Goal: Check status: Check status

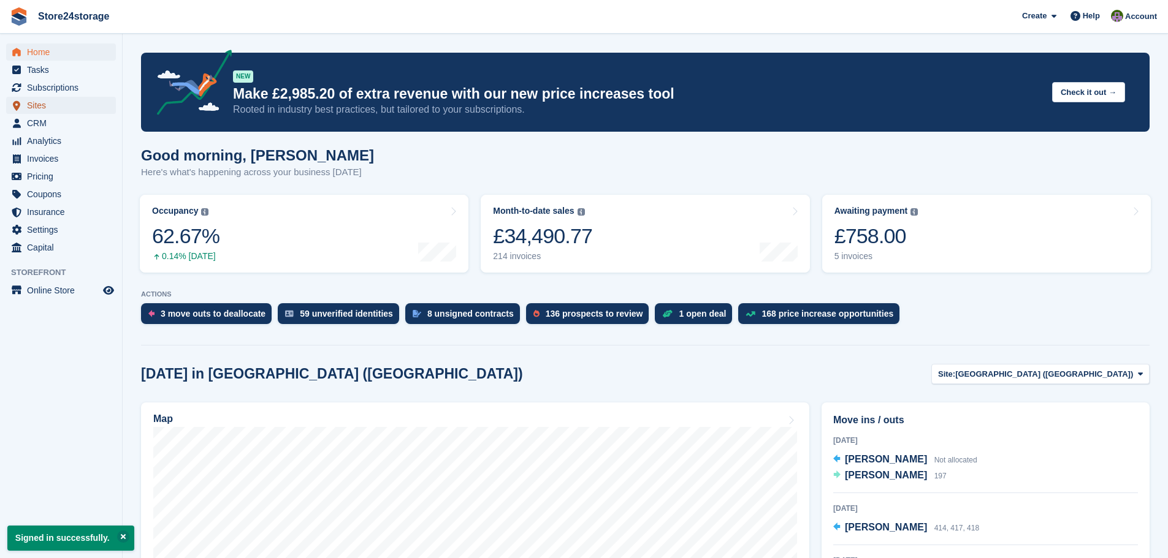
click at [58, 105] on span "Sites" at bounding box center [64, 105] width 74 height 17
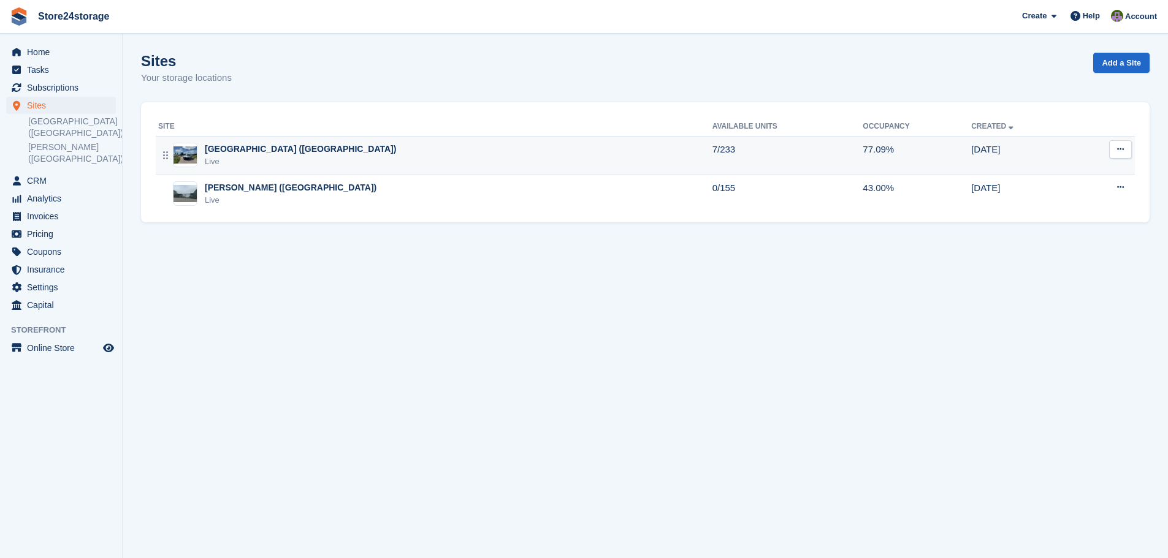
click at [539, 145] on div "Manston Airport (Kent) Live" at bounding box center [435, 155] width 554 height 25
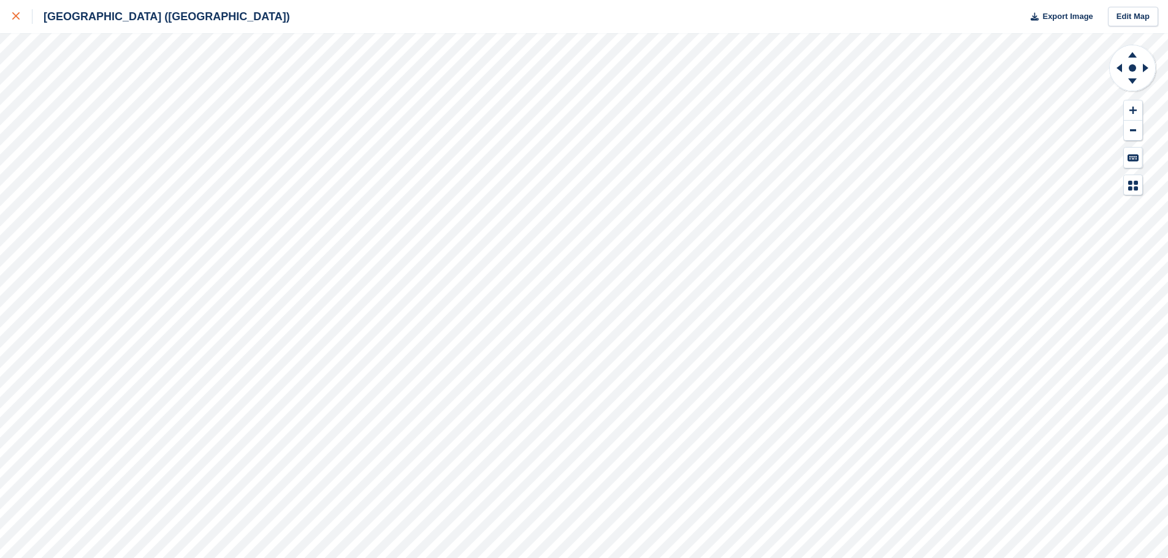
click at [17, 13] on icon at bounding box center [15, 15] width 7 height 7
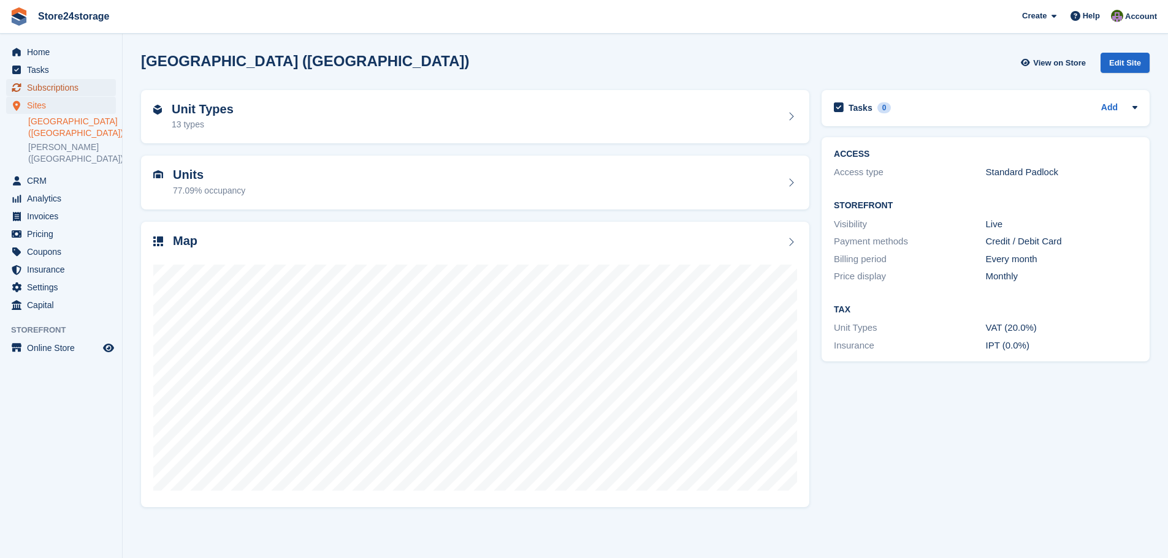
click at [70, 88] on span "Subscriptions" at bounding box center [64, 87] width 74 height 17
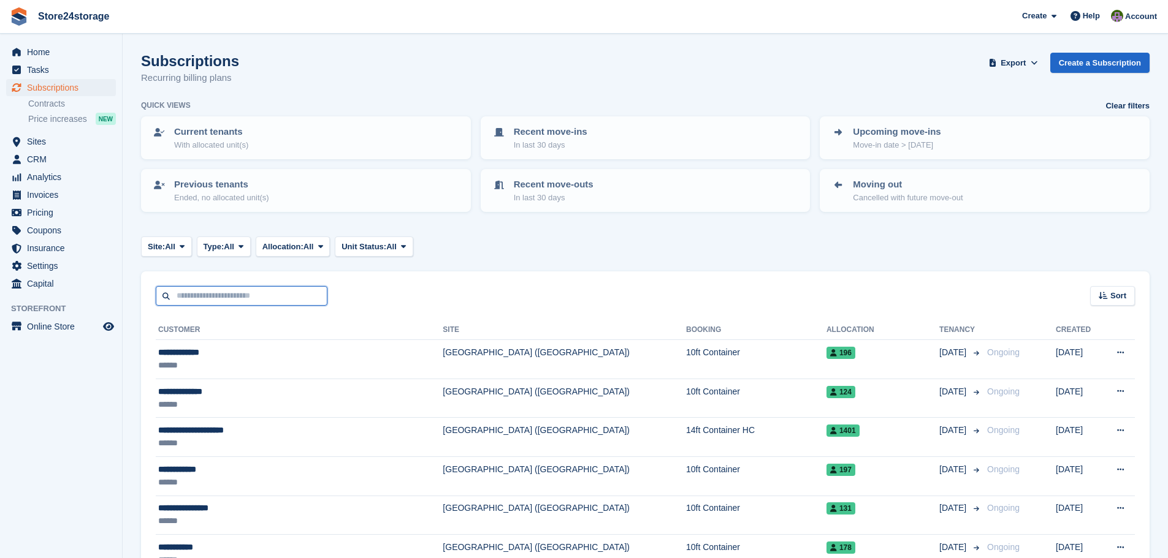
click at [254, 291] on input "text" at bounding box center [242, 296] width 172 height 20
paste input "**********"
type input "**********"
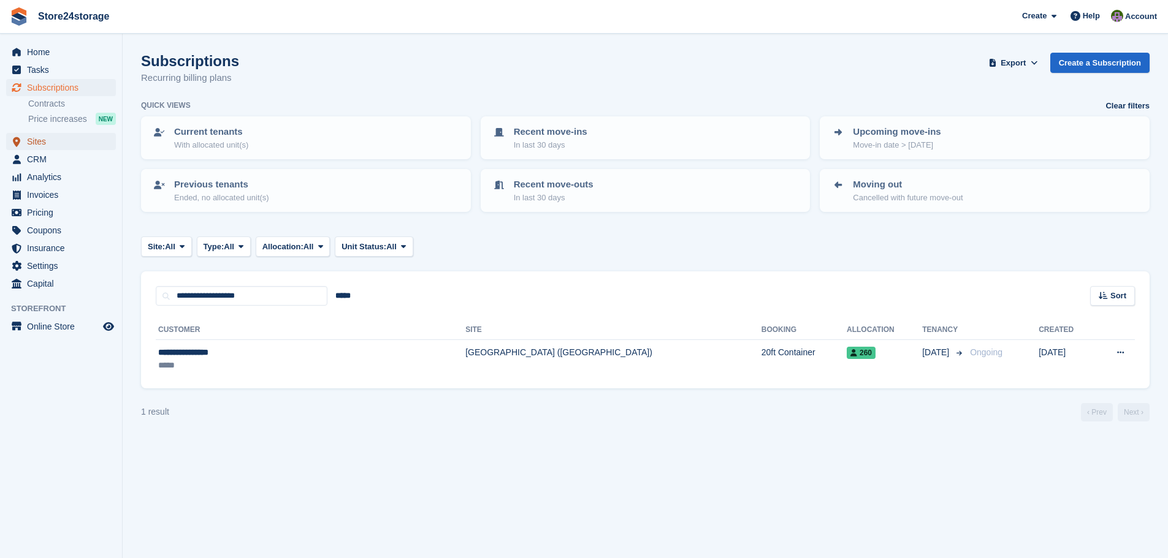
click at [75, 142] on span "Sites" at bounding box center [64, 141] width 74 height 17
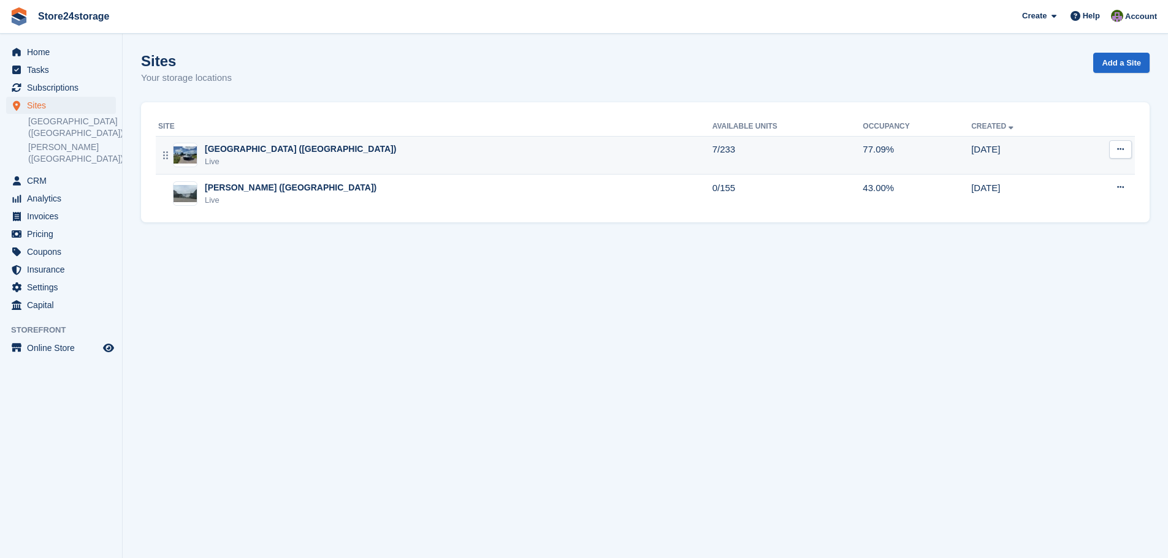
click at [368, 156] on div "Manston Airport (Kent) Live" at bounding box center [435, 155] width 554 height 25
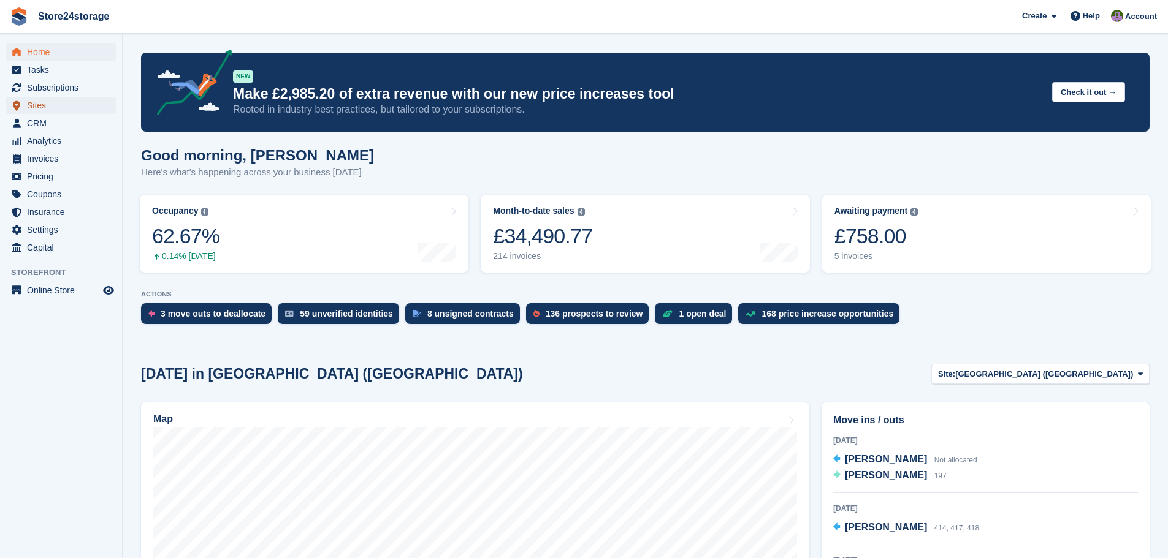
click at [45, 102] on span "Sites" at bounding box center [64, 105] width 74 height 17
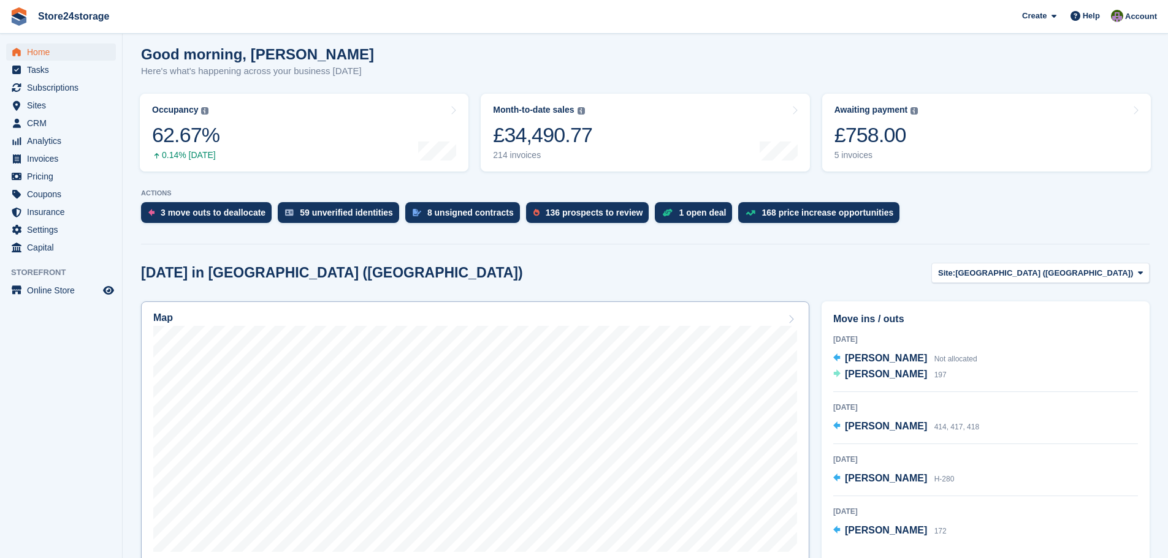
scroll to position [123, 0]
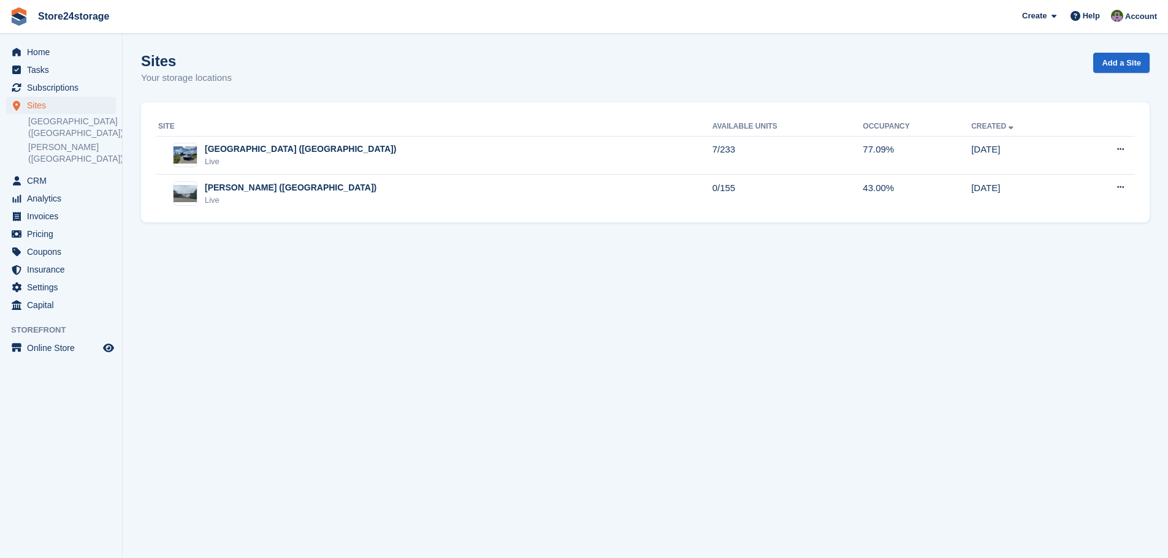
click at [77, 88] on span "Subscriptions" at bounding box center [64, 87] width 74 height 17
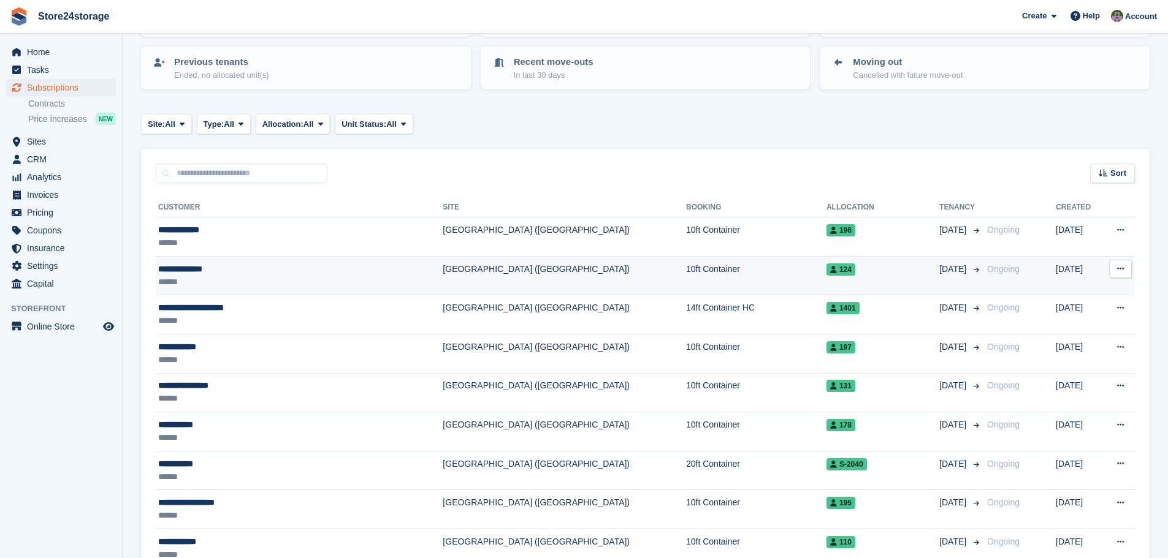
scroll to position [184, 0]
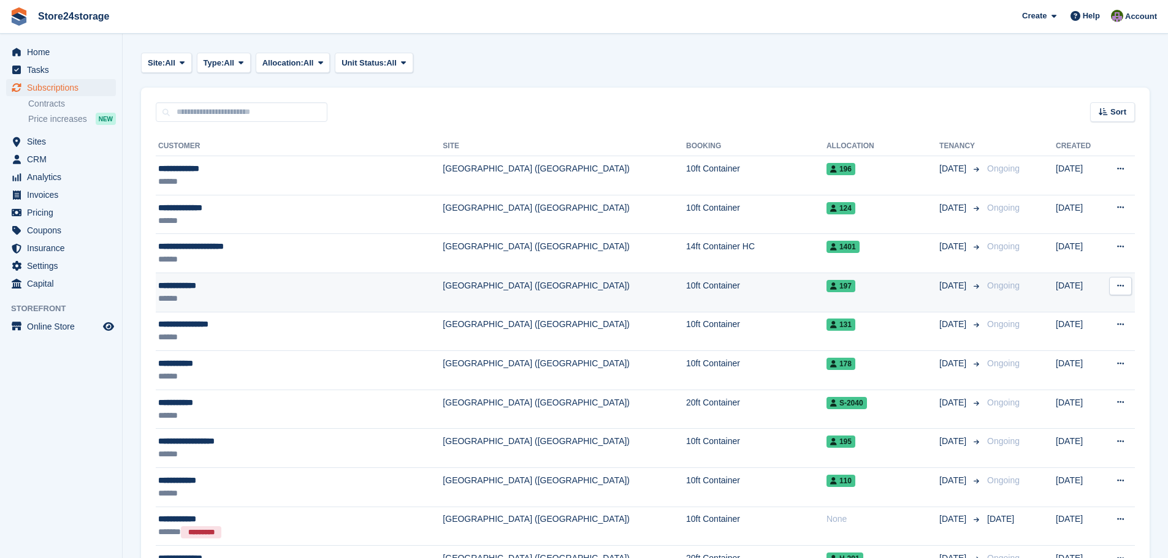
click at [194, 286] on div "**********" at bounding box center [267, 285] width 218 height 13
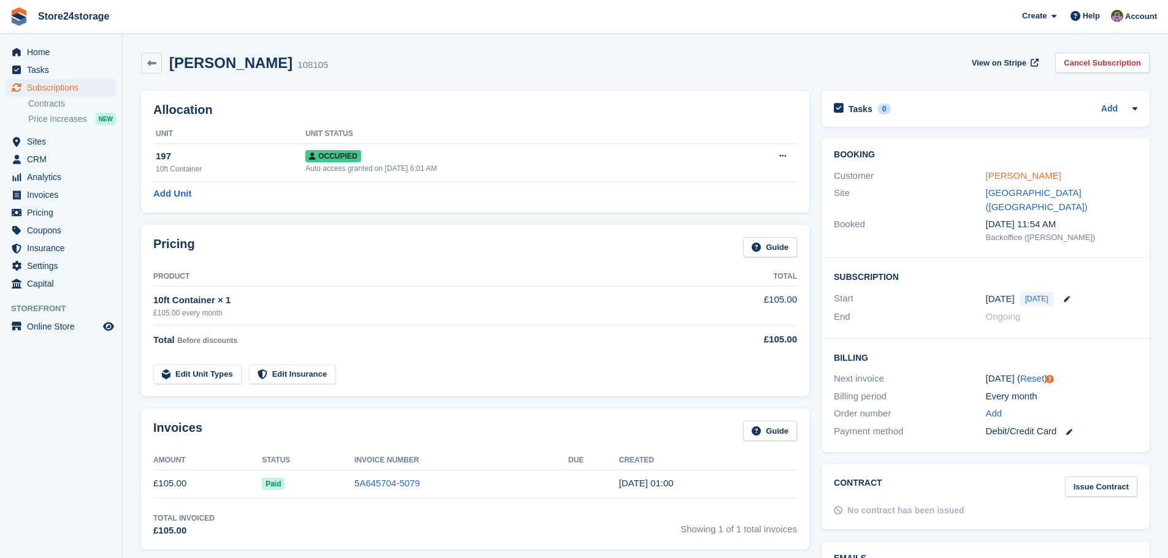
click at [1008, 175] on link "[PERSON_NAME]" at bounding box center [1022, 175] width 75 height 10
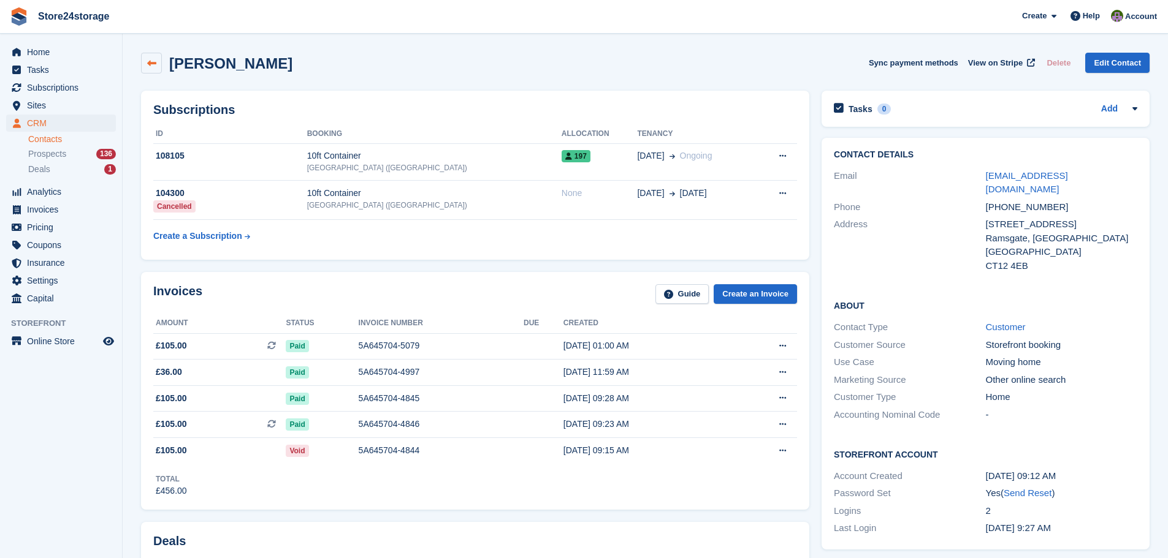
click at [147, 55] on link at bounding box center [151, 63] width 21 height 21
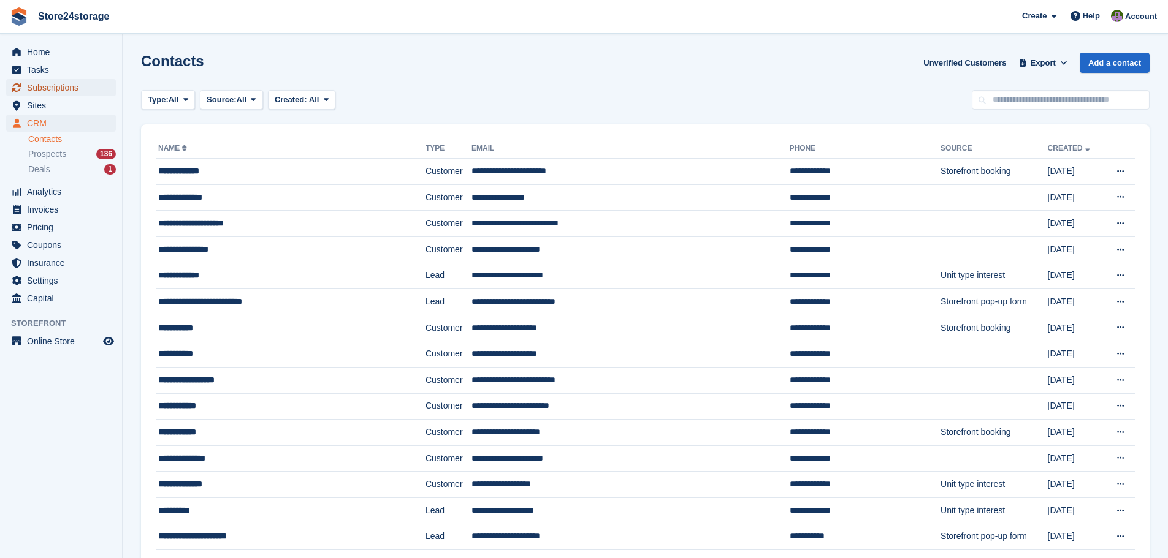
click at [68, 88] on span "Subscriptions" at bounding box center [64, 87] width 74 height 17
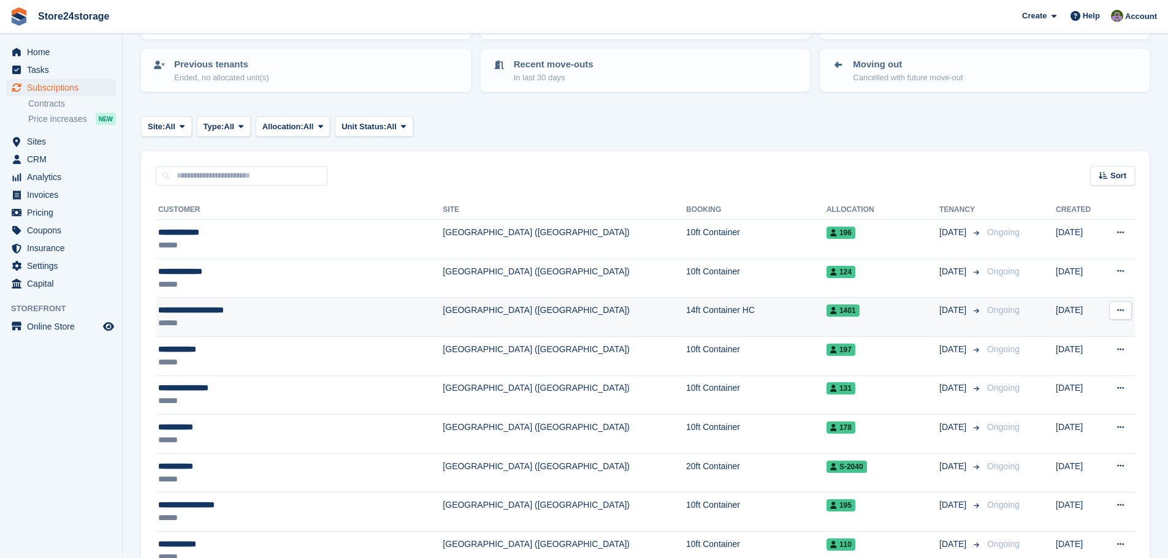
scroll to position [123, 0]
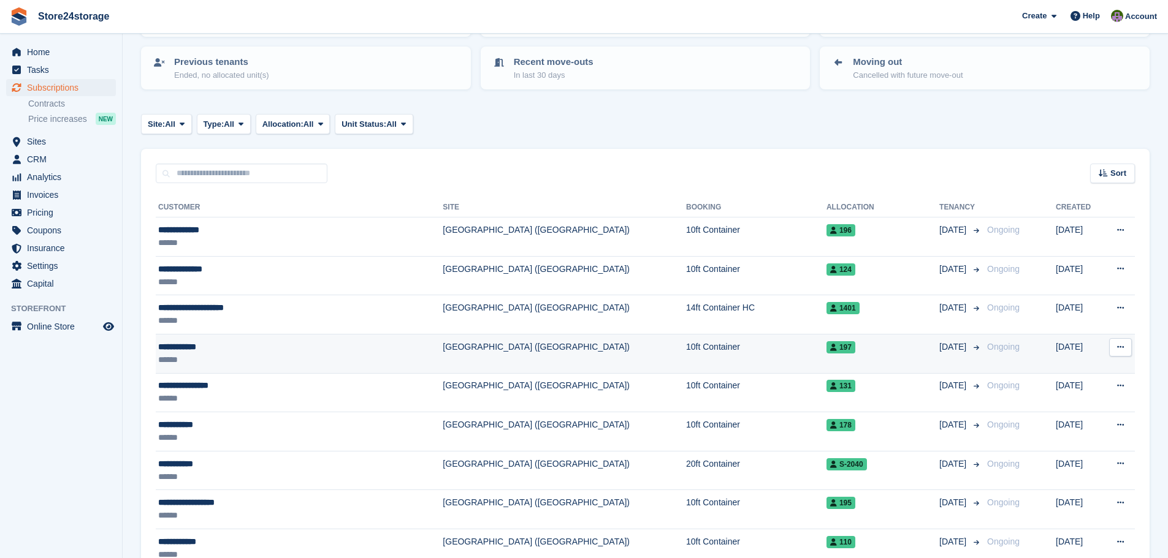
click at [192, 344] on div "**********" at bounding box center [267, 347] width 218 height 13
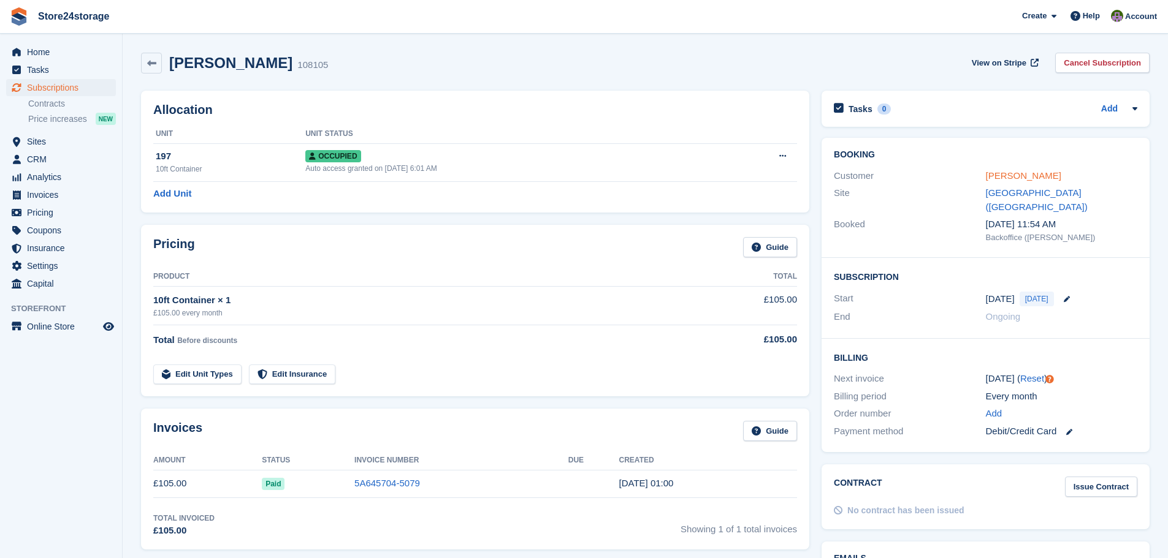
click at [1010, 175] on link "[PERSON_NAME]" at bounding box center [1022, 175] width 75 height 10
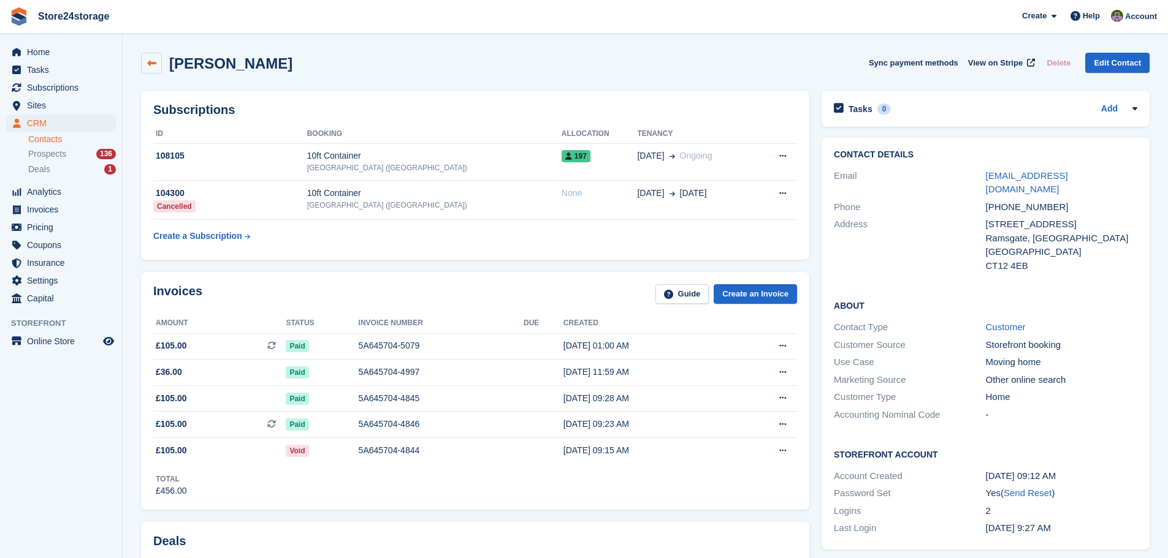
click at [150, 59] on icon at bounding box center [151, 63] width 9 height 9
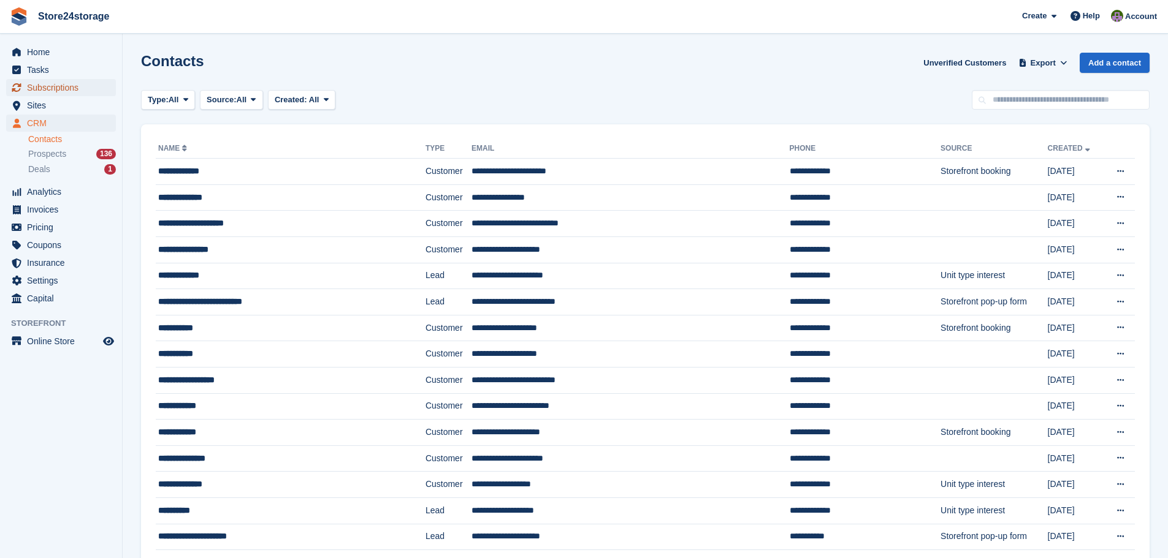
click at [73, 91] on span "Subscriptions" at bounding box center [64, 87] width 74 height 17
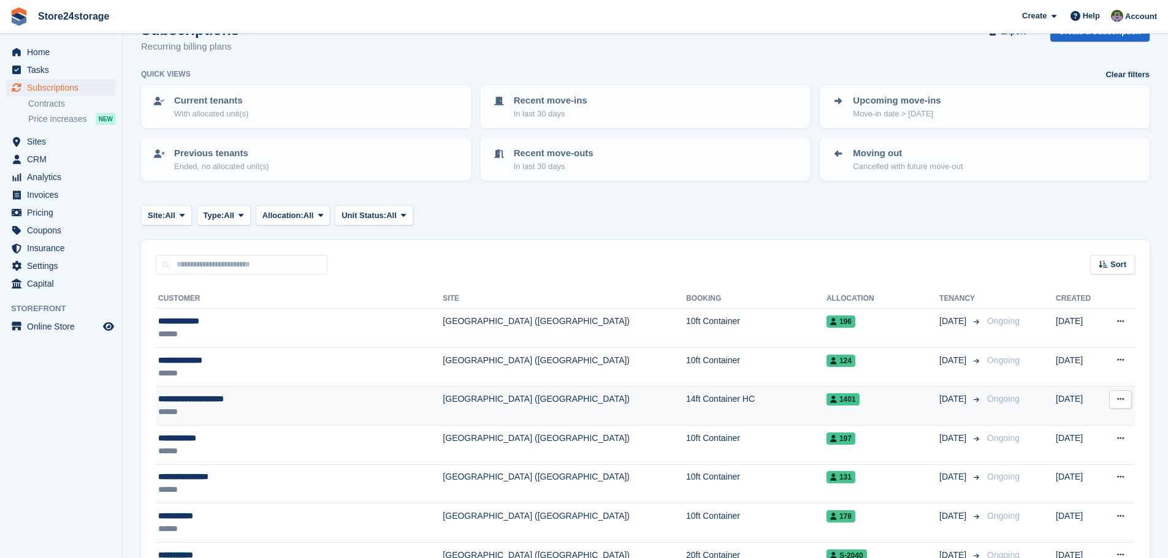
scroll to position [61, 0]
